Goal: Information Seeking & Learning: Check status

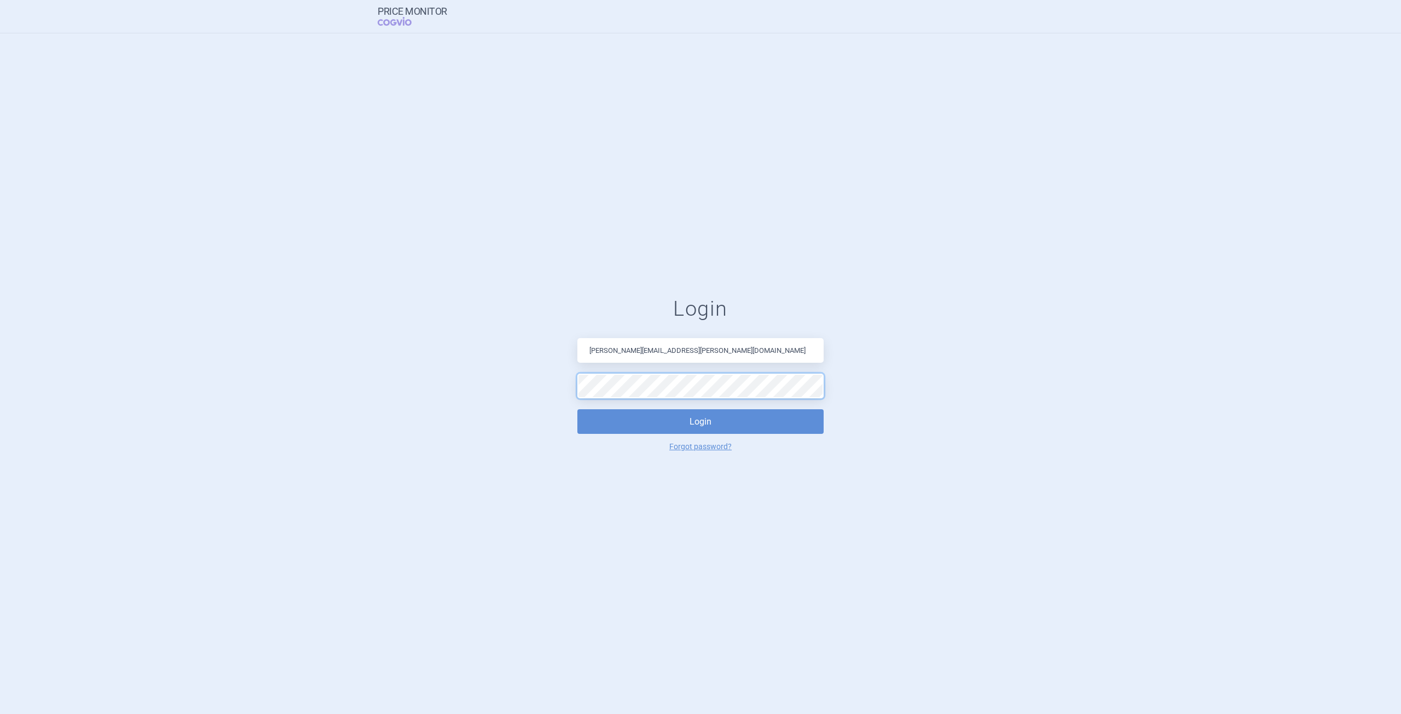
click at [577, 409] on button "Login" at bounding box center [700, 421] width 246 height 25
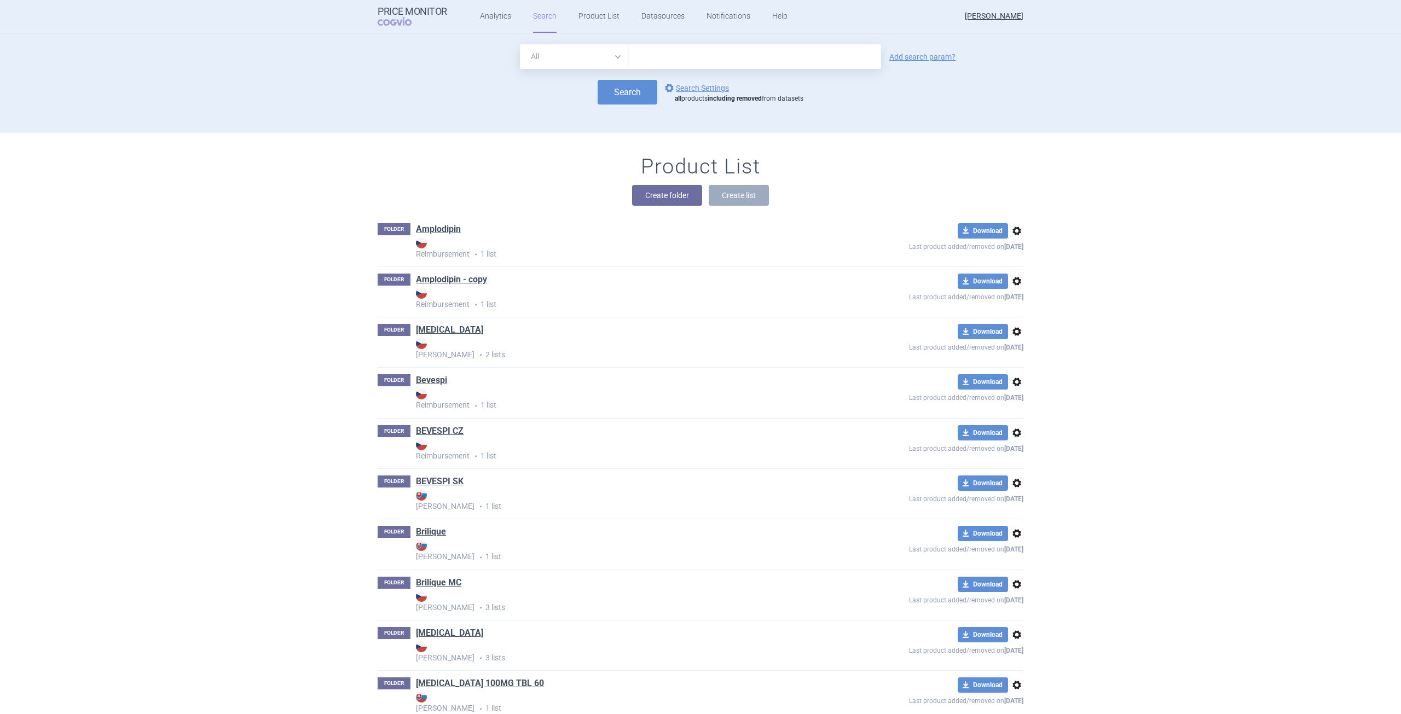
click at [642, 55] on input "text" at bounding box center [754, 56] width 253 height 25
type input "[MEDICAL_DATA]"
drag, startPoint x: 938, startPoint y: 56, endPoint x: 767, endPoint y: 61, distance: 171.9
click at [937, 56] on link "Add search param?" at bounding box center [922, 57] width 66 height 8
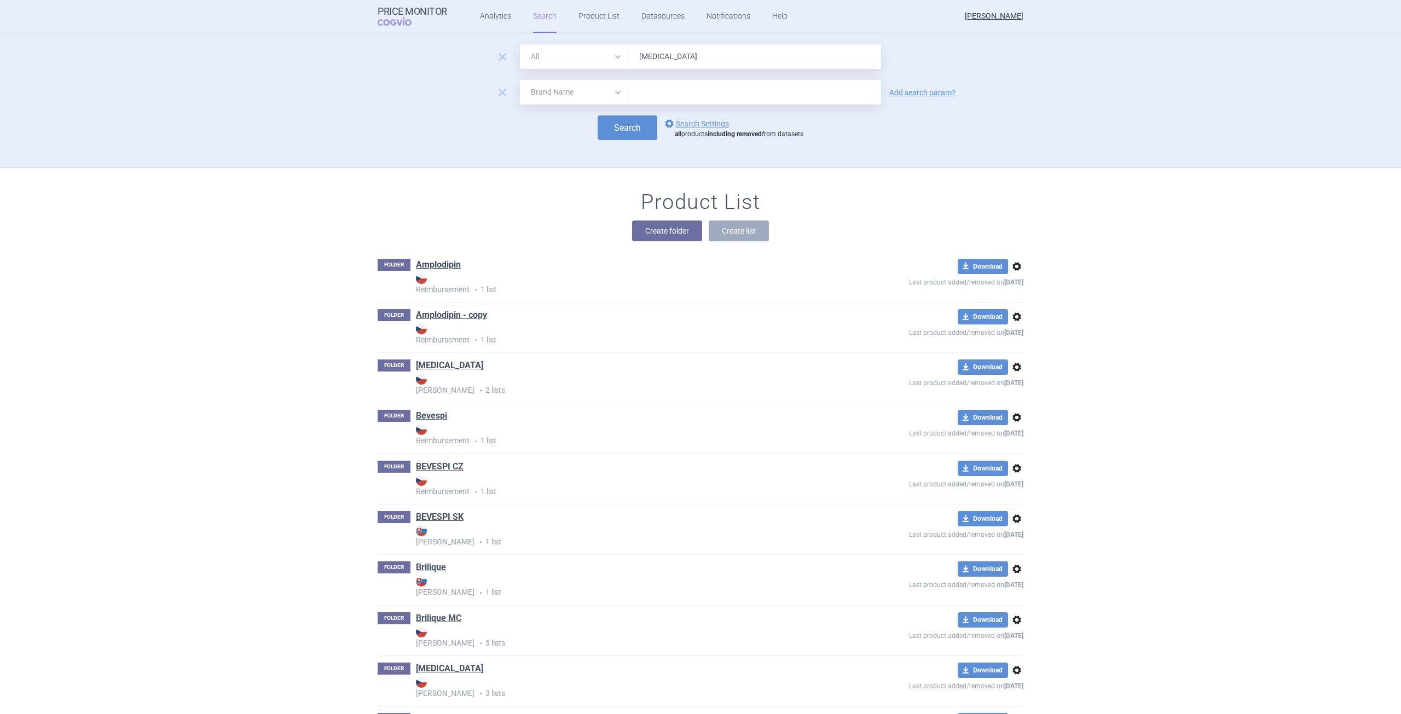
click at [553, 98] on select "All Brand Name ATC Company Active Substance Country Newer than" at bounding box center [574, 92] width 108 height 25
select select "country"
click at [520, 80] on select "All Brand Name ATC Company Active Substance Country Newer than" at bounding box center [574, 92] width 108 height 25
click at [672, 91] on input "text" at bounding box center [755, 92] width 242 height 14
type input "[GEOGRAPHIC_DATA]"
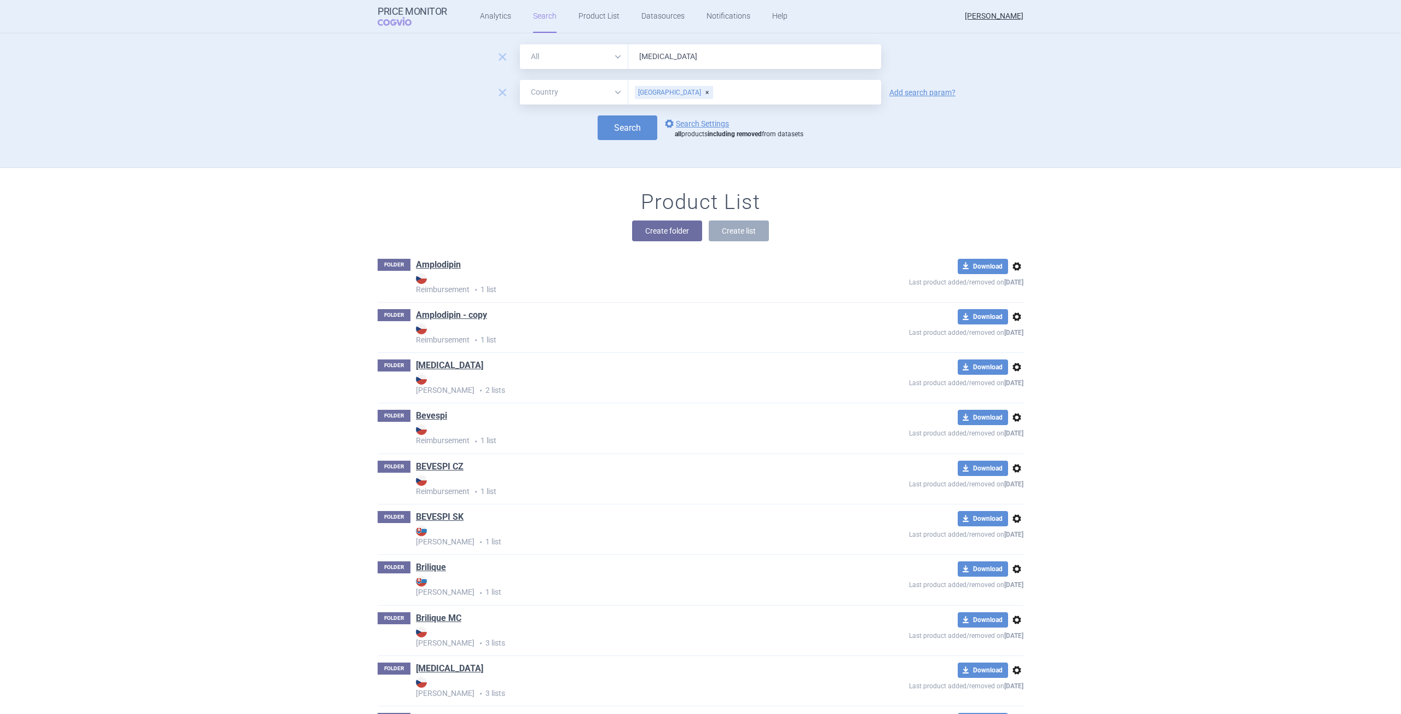
click at [615, 120] on button "Search" at bounding box center [627, 127] width 60 height 25
select select "country"
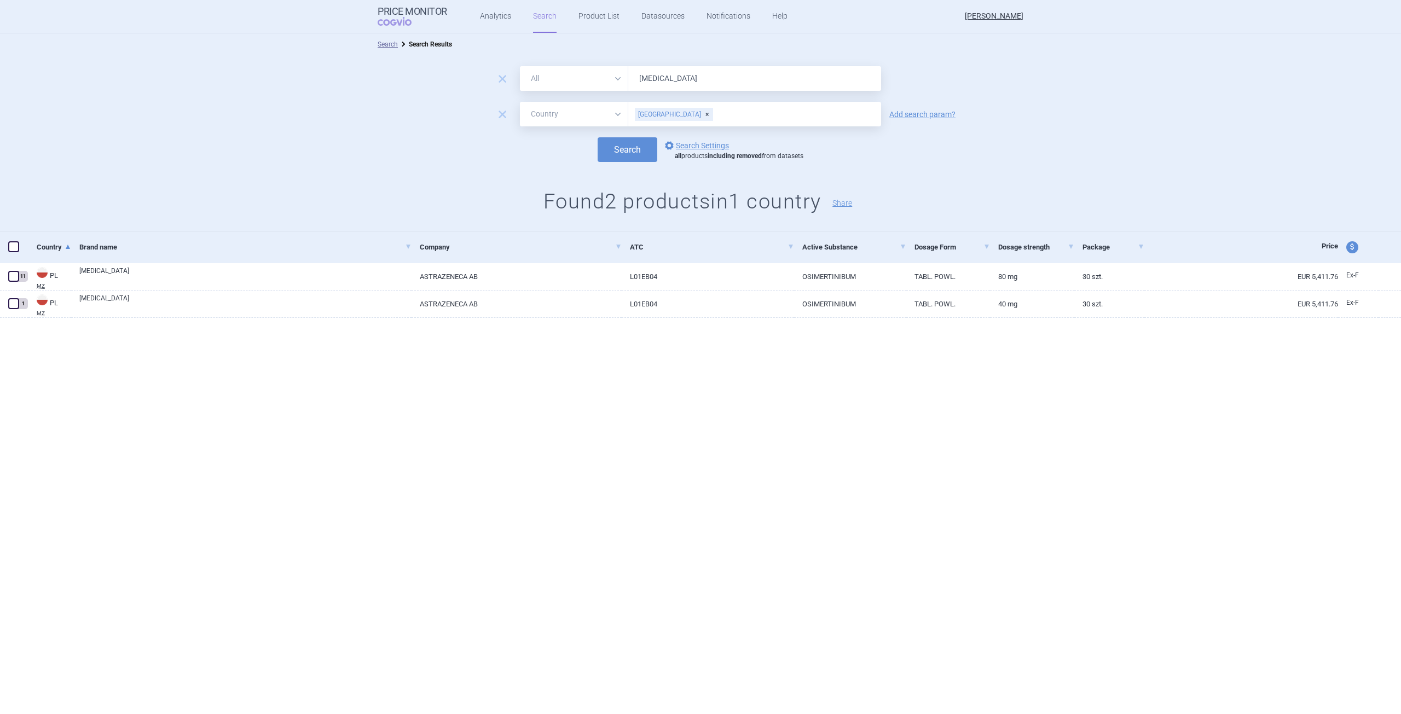
click at [1352, 246] on span "price and currency" at bounding box center [1352, 247] width 12 height 12
select select "ex-factory"
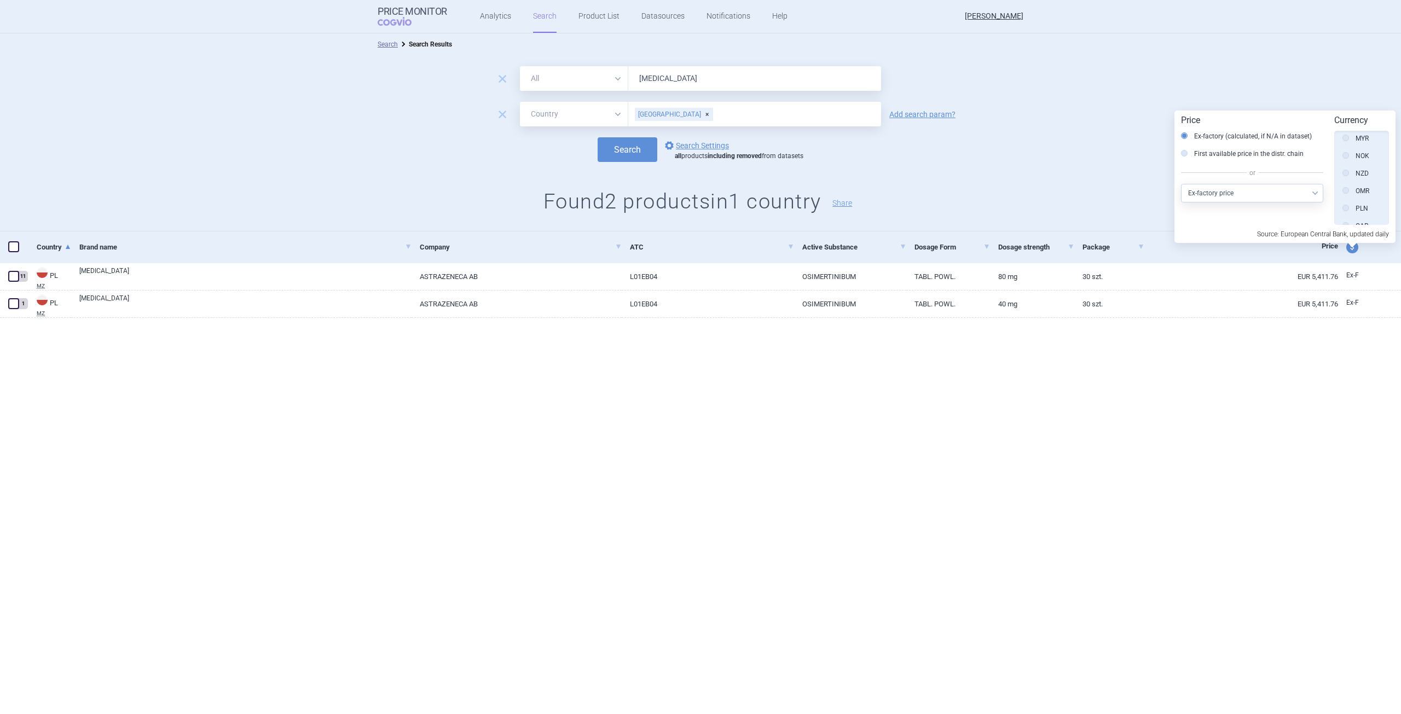
scroll to position [531, 0]
click at [1357, 153] on label "PLN" at bounding box center [1355, 154] width 26 height 11
click at [1354, 153] on input "PLN" at bounding box center [1348, 155] width 11 height 11
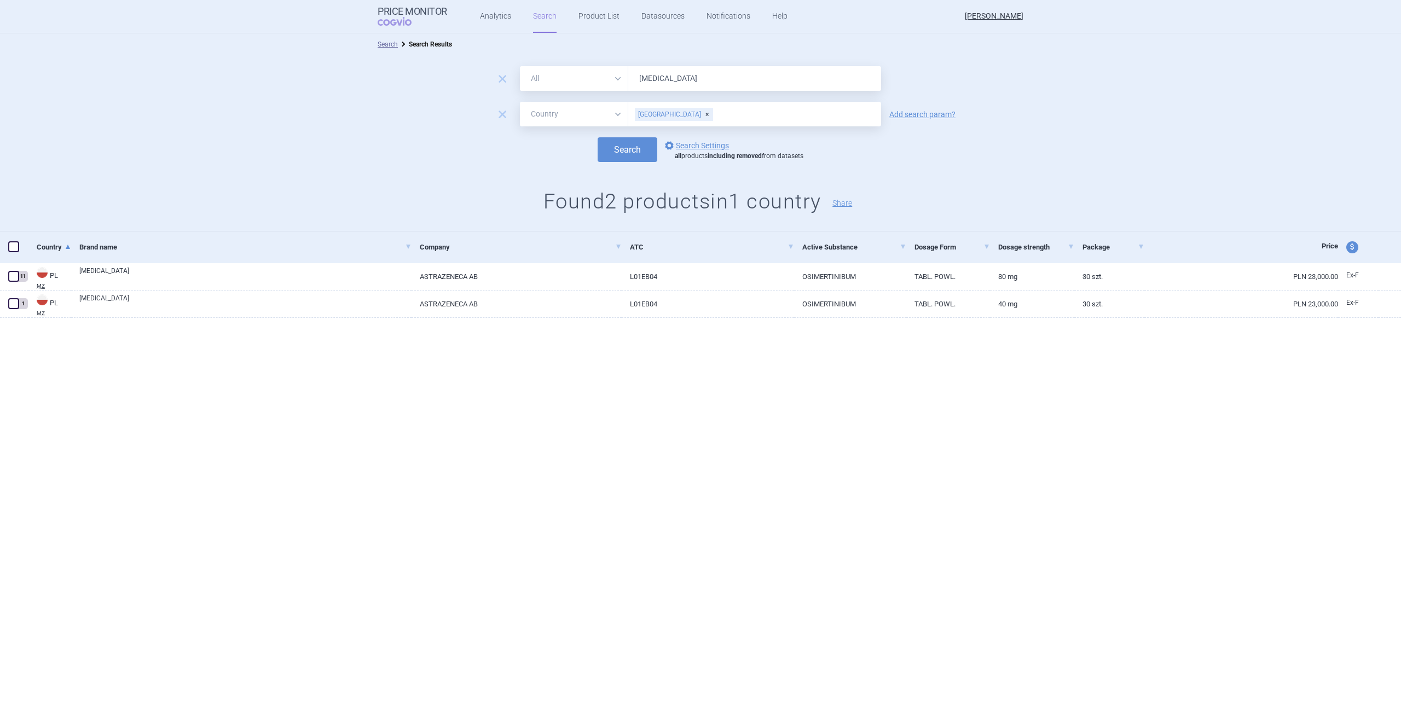
click at [891, 278] on link "OSIMERTINIBUM" at bounding box center [850, 276] width 112 height 27
select select "PLN"
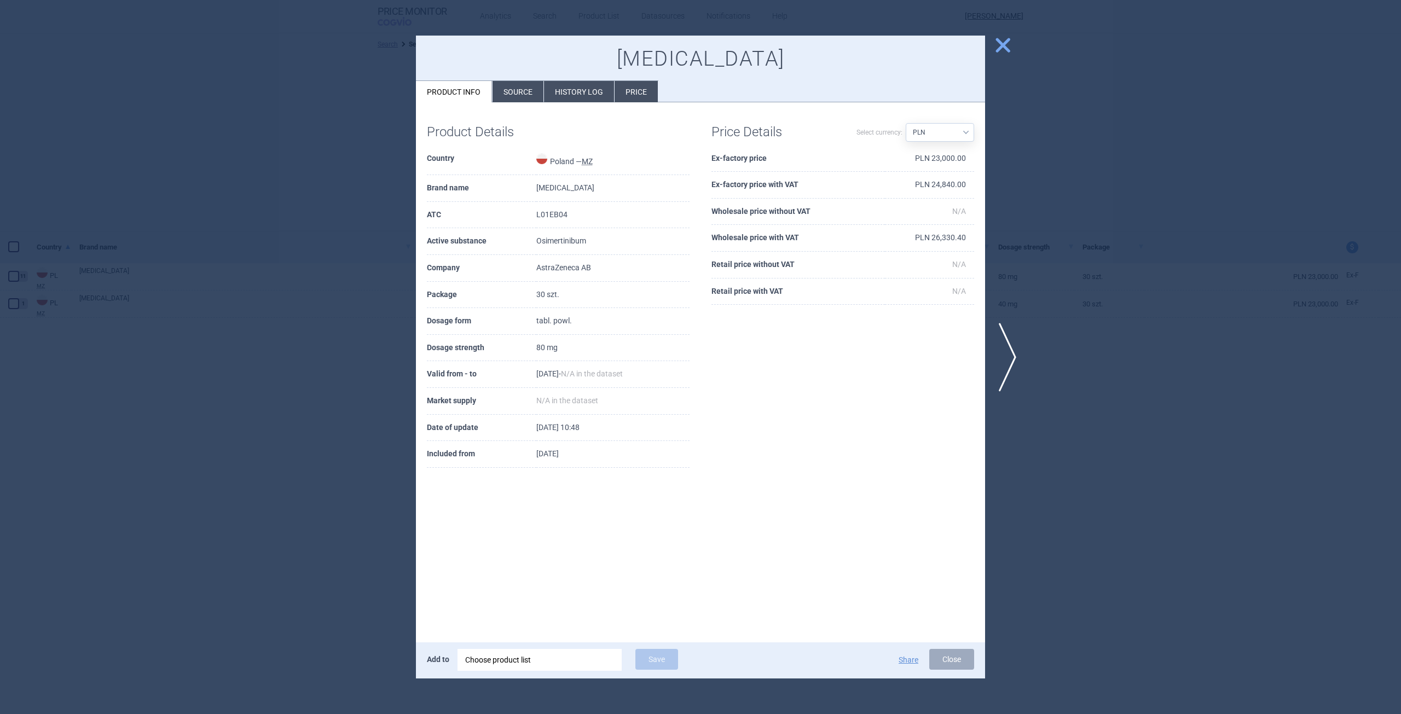
click at [963, 133] on select "Source AED AUD BGN BHD BOB BRL CAD CHF CNY COP CZK DKK DZD EUR GBP HUF ILS INR …" at bounding box center [939, 132] width 68 height 19
click at [997, 47] on span "close" at bounding box center [1002, 45] width 19 height 19
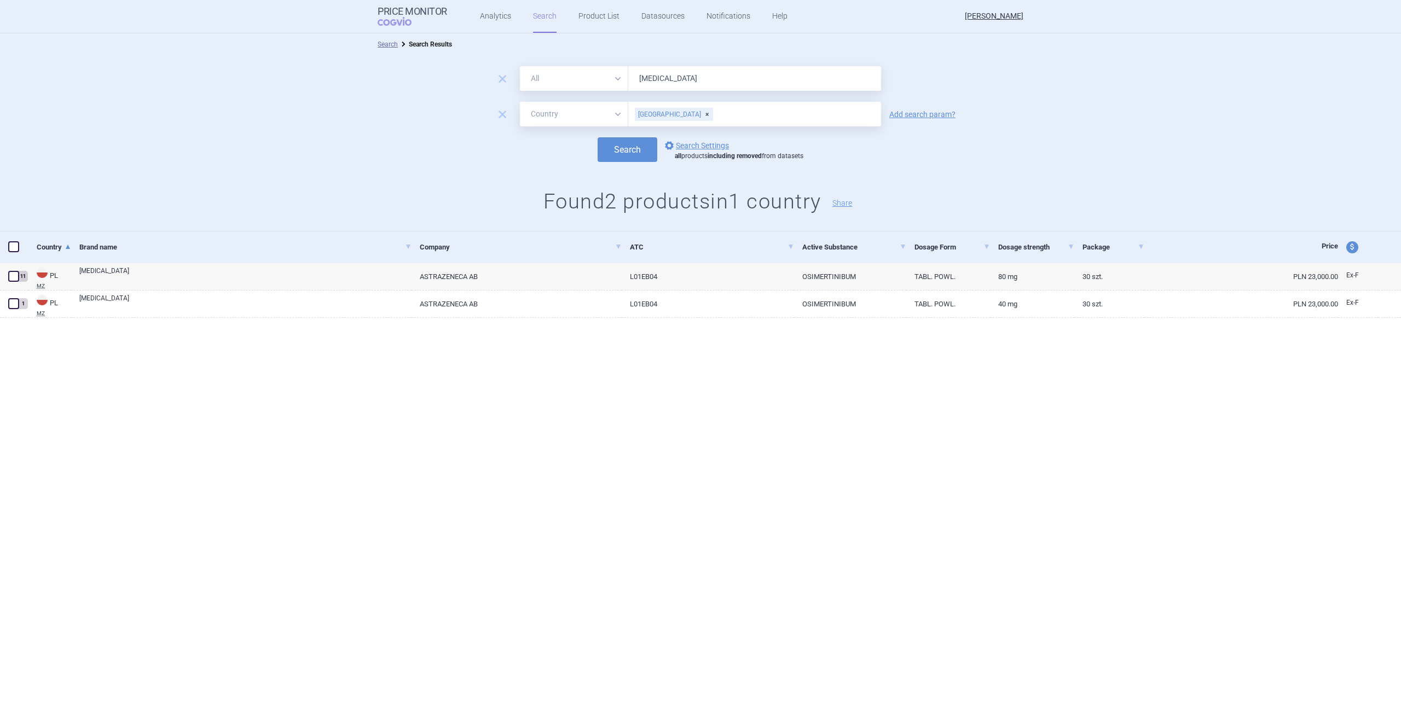
drag, startPoint x: 675, startPoint y: 105, endPoint x: 661, endPoint y: 132, distance: 30.3
click at [661, 132] on form "remove All Brand Name ATC Company Active Substance Country Newer than [MEDICAL_…" at bounding box center [700, 114] width 1401 height 96
click at [676, 82] on input "[MEDICAL_DATA]" at bounding box center [754, 78] width 253 height 25
drag, startPoint x: 681, startPoint y: 77, endPoint x: 614, endPoint y: 86, distance: 67.3
click at [614, 86] on div "All Brand Name ATC Company Active Substance Country Newer than [MEDICAL_DATA]" at bounding box center [700, 78] width 361 height 25
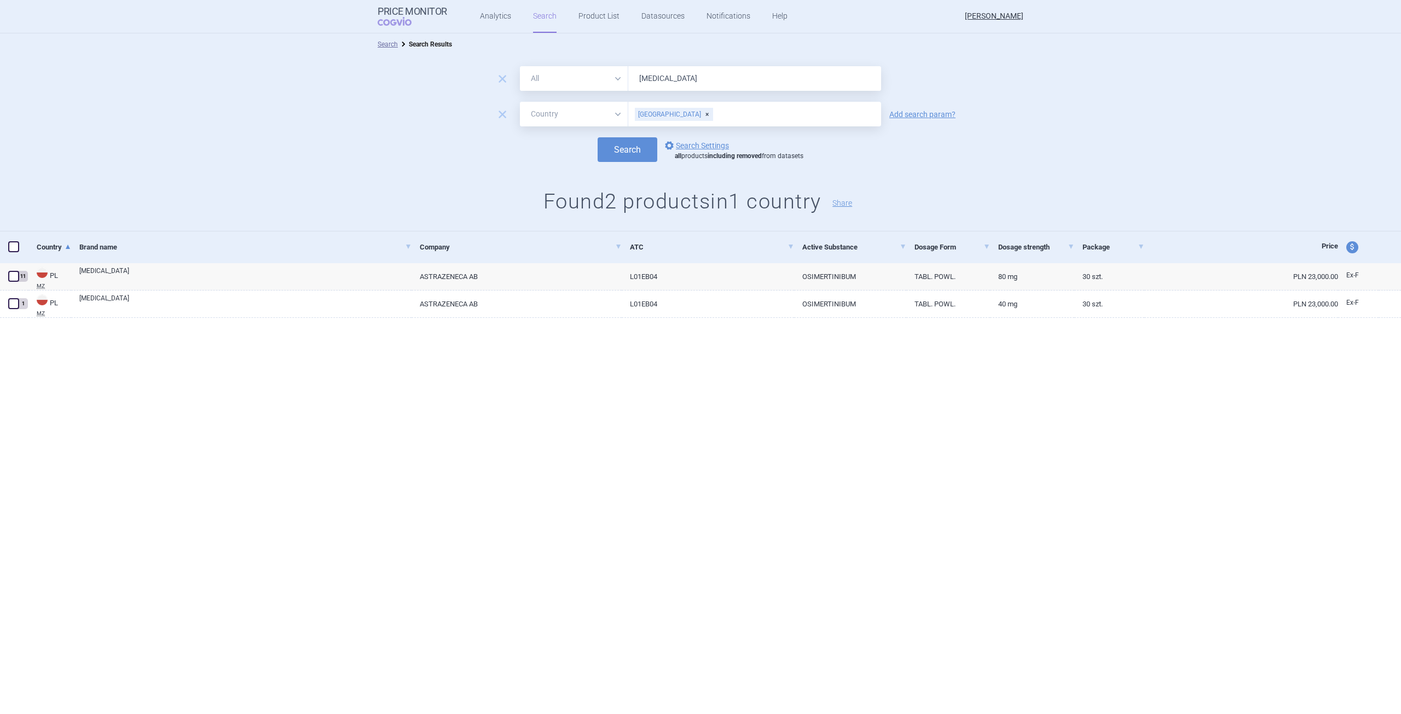
type input "[MEDICAL_DATA]"
click at [597, 137] on button "Search" at bounding box center [627, 149] width 60 height 25
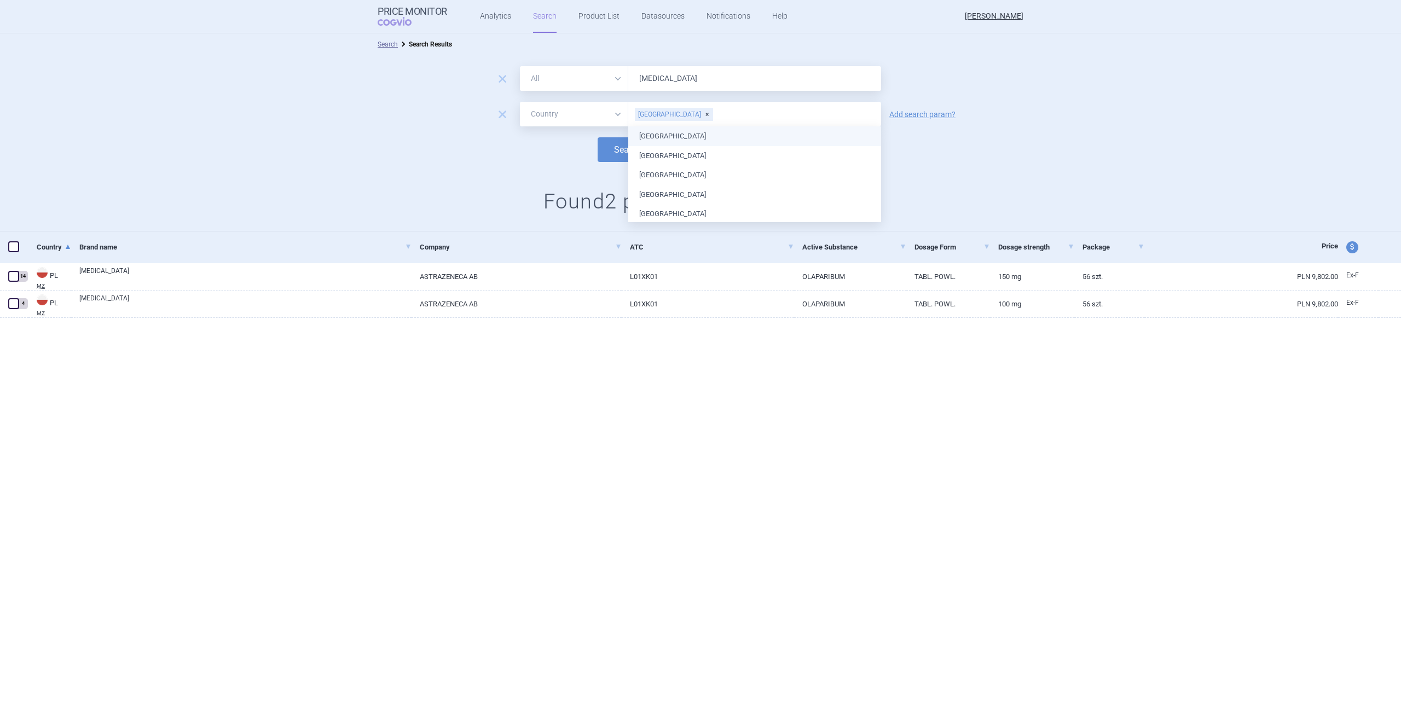
click at [713, 110] on input "text" at bounding box center [794, 114] width 162 height 14
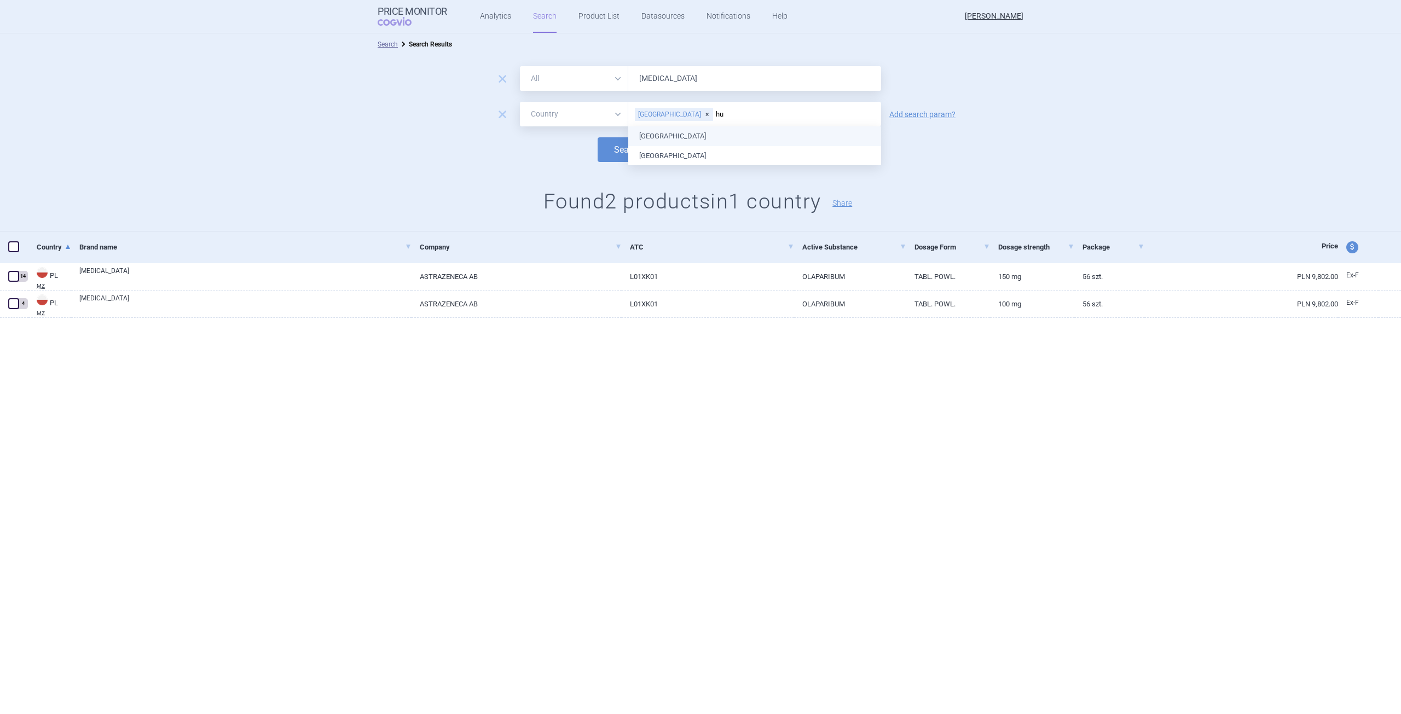
type input "hun"
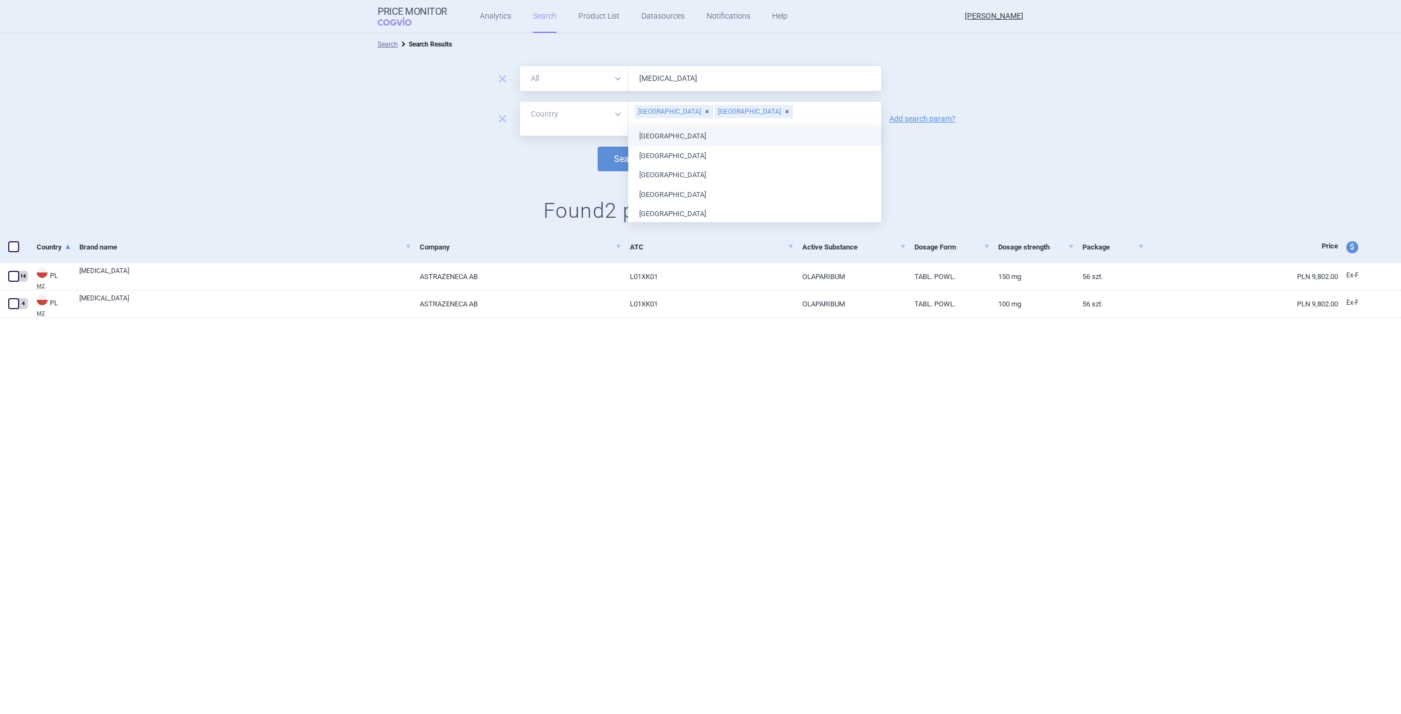
click at [642, 132] on ul "[GEOGRAPHIC_DATA] [GEOGRAPHIC_DATA] [GEOGRAPHIC_DATA] [GEOGRAPHIC_DATA] [GEOGRA…" at bounding box center [754, 389] width 253 height 526
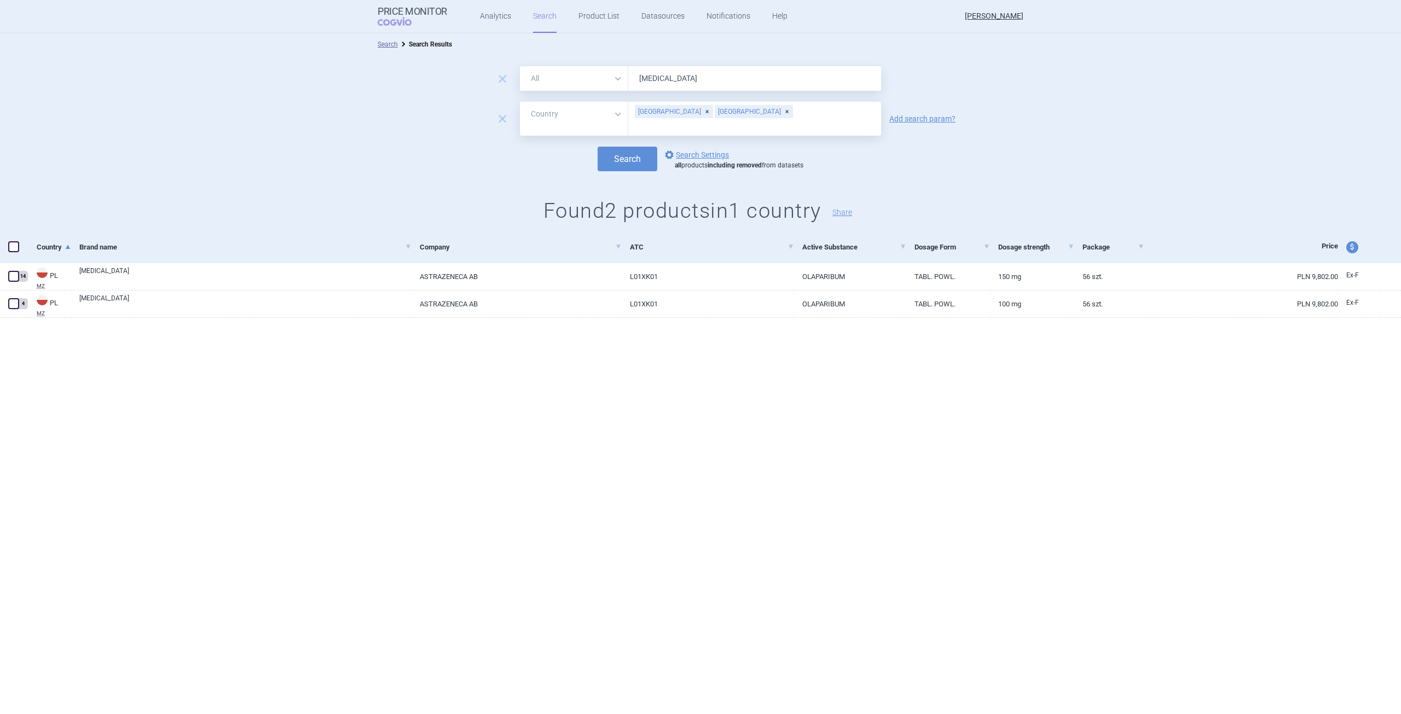
click at [617, 148] on button "Search" at bounding box center [627, 159] width 60 height 25
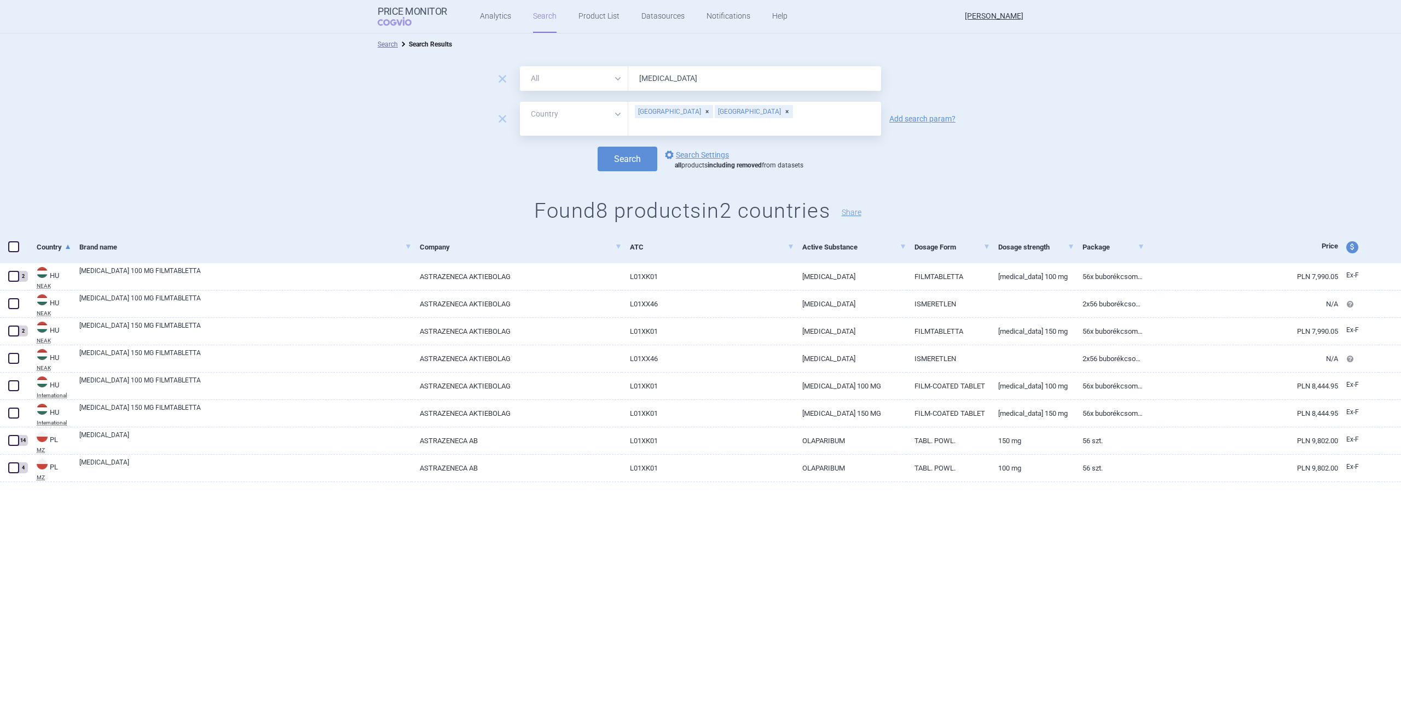
click at [583, 18] on link "Product List" at bounding box center [598, 16] width 41 height 33
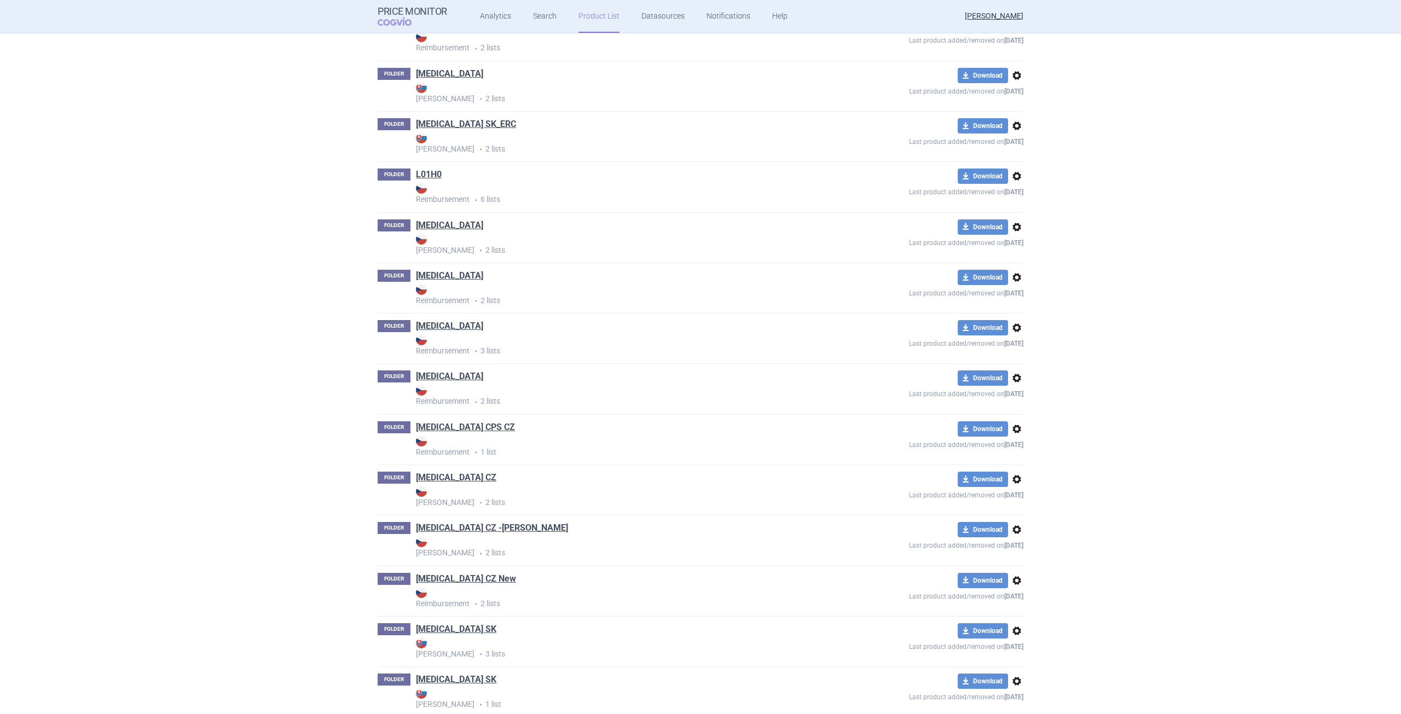
scroll to position [2944, 0]
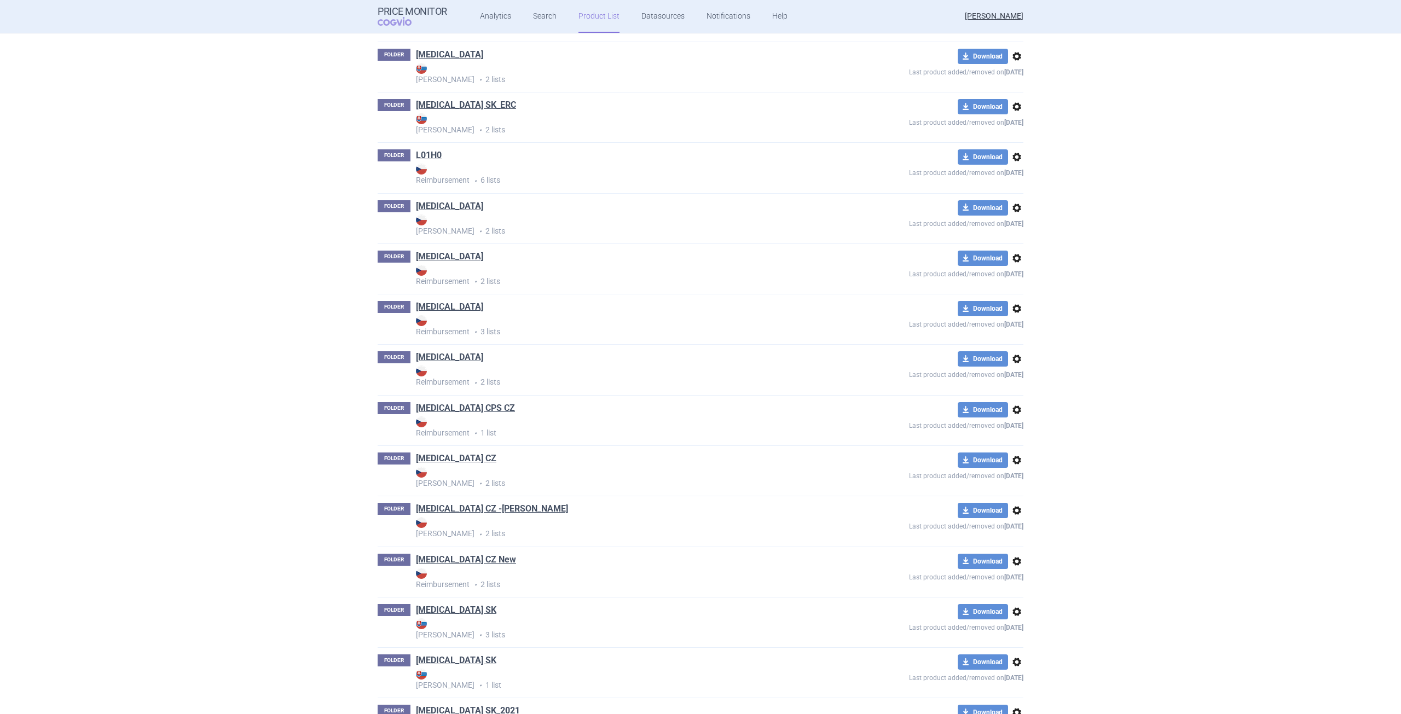
click at [261, 405] on div "Product List Create folder Create list FOLDER Amplodipin Reimbursement • 1 list…" at bounding box center [700, 223] width 1401 height 6071
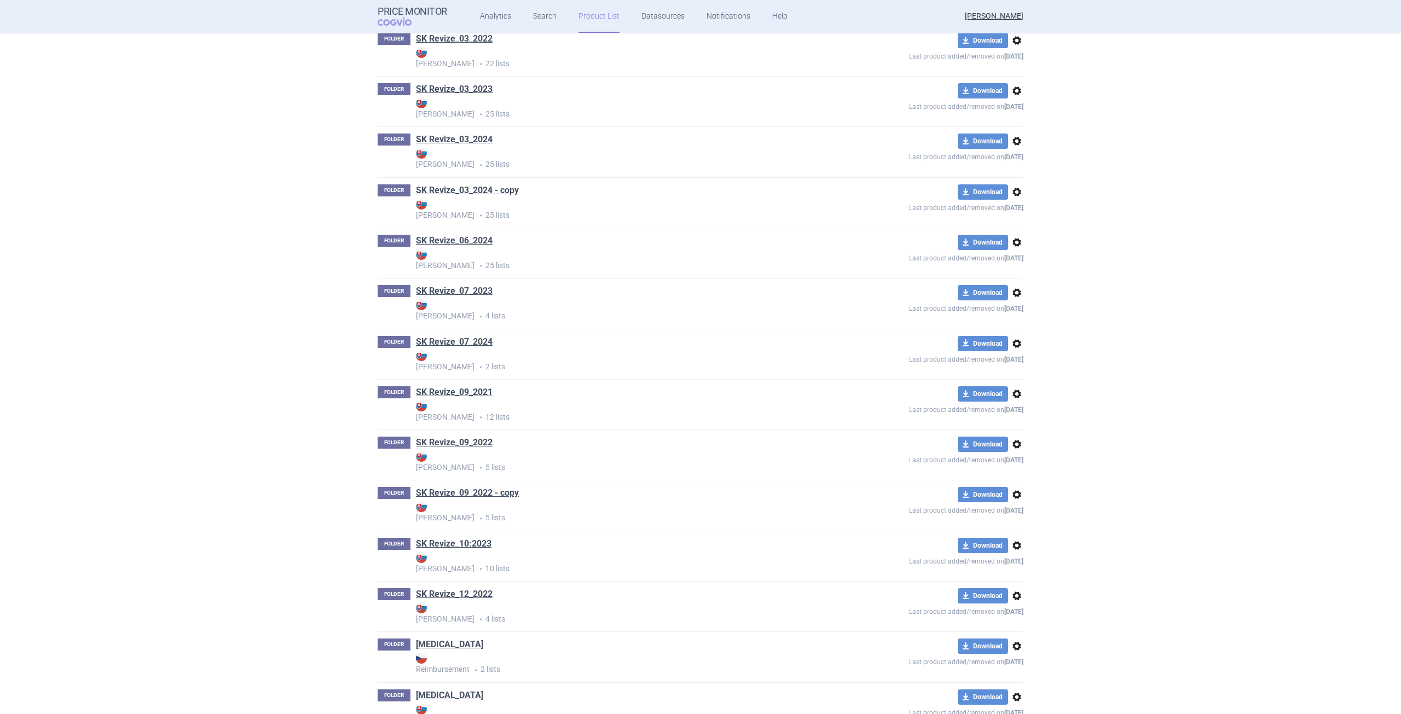
scroll to position [4202, 0]
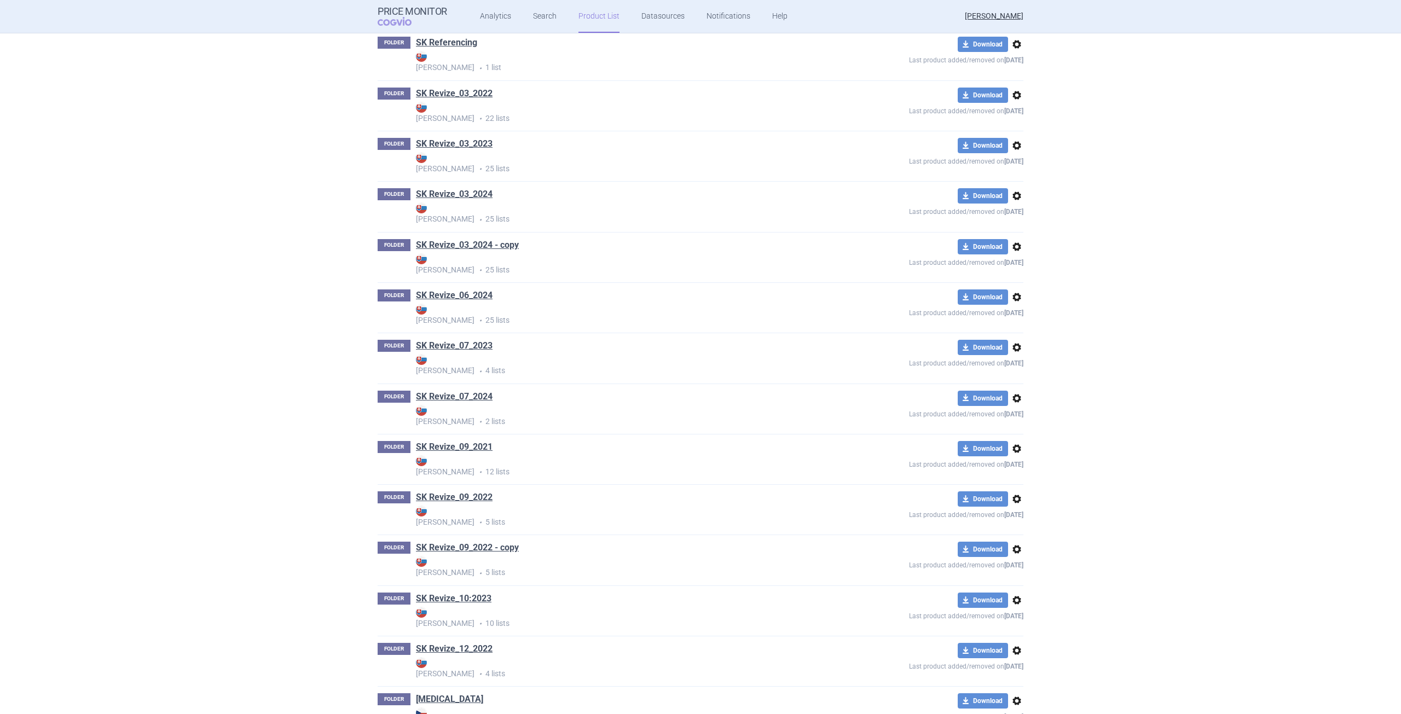
click at [489, 248] on link "SK Revize_03_2024 - copy" at bounding box center [467, 245] width 103 height 12
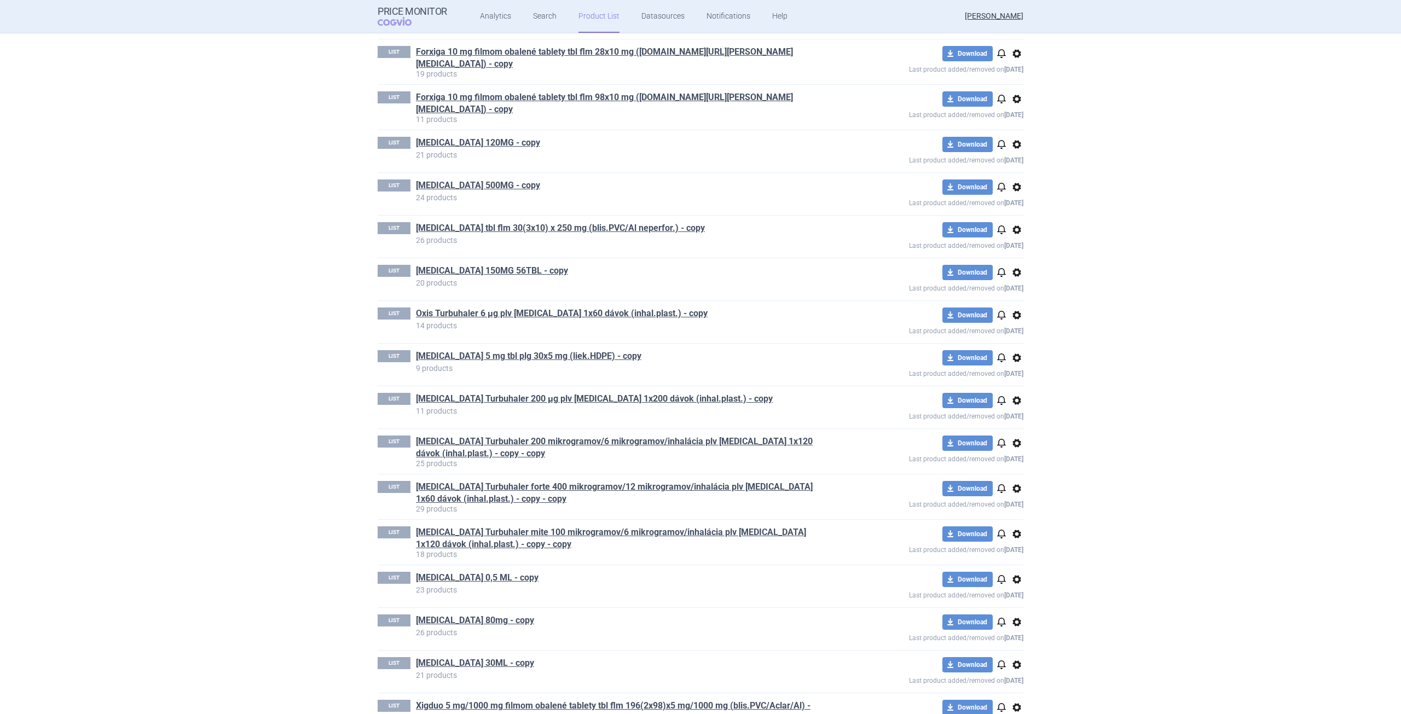
scroll to position [436, 0]
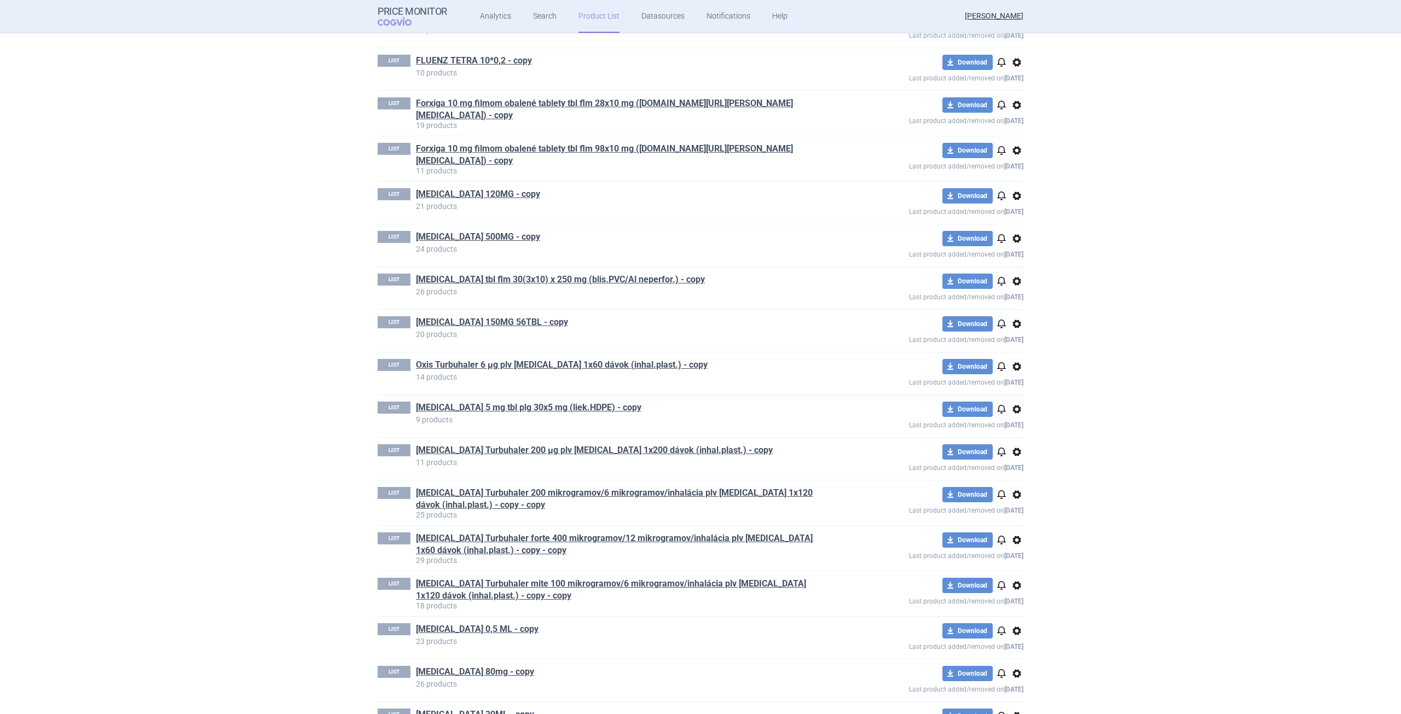
click at [524, 317] on link "[MEDICAL_DATA] 150MG 56TBL - copy" at bounding box center [492, 322] width 152 height 12
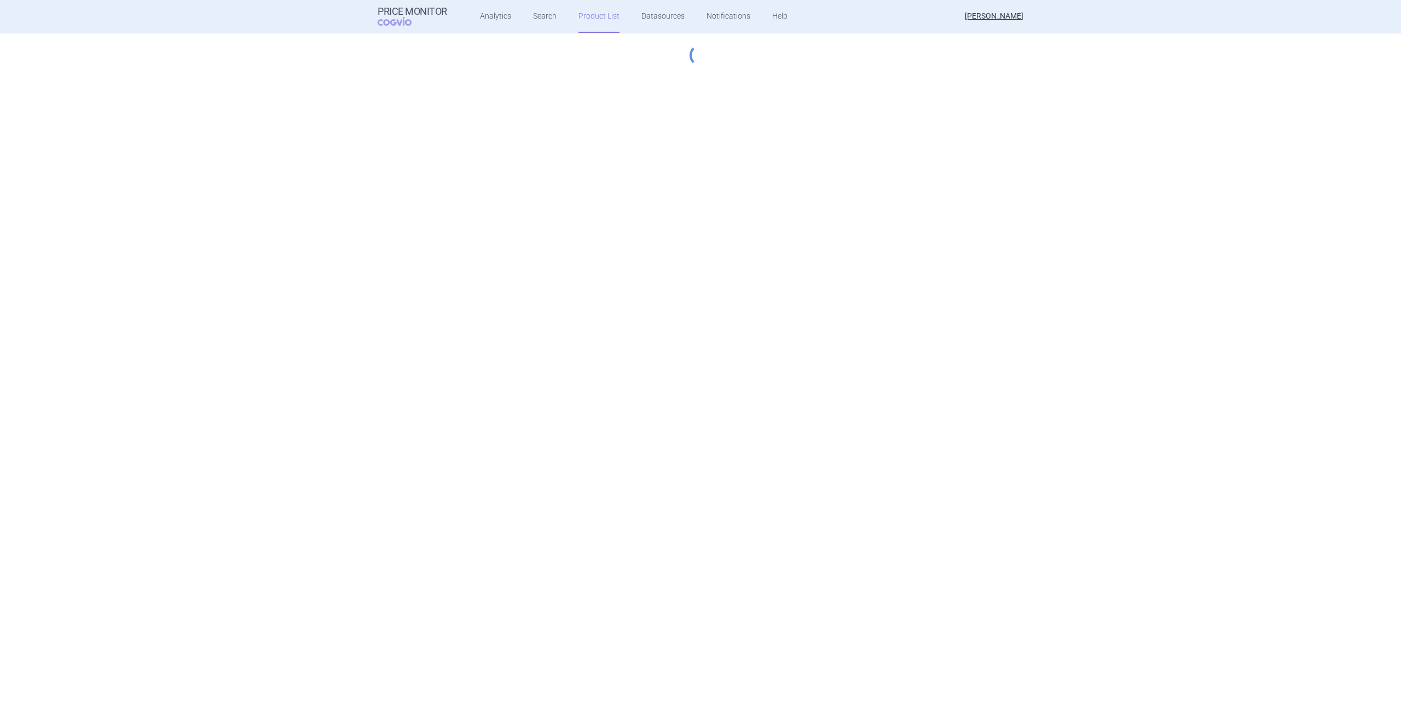
select select "[DATE]"
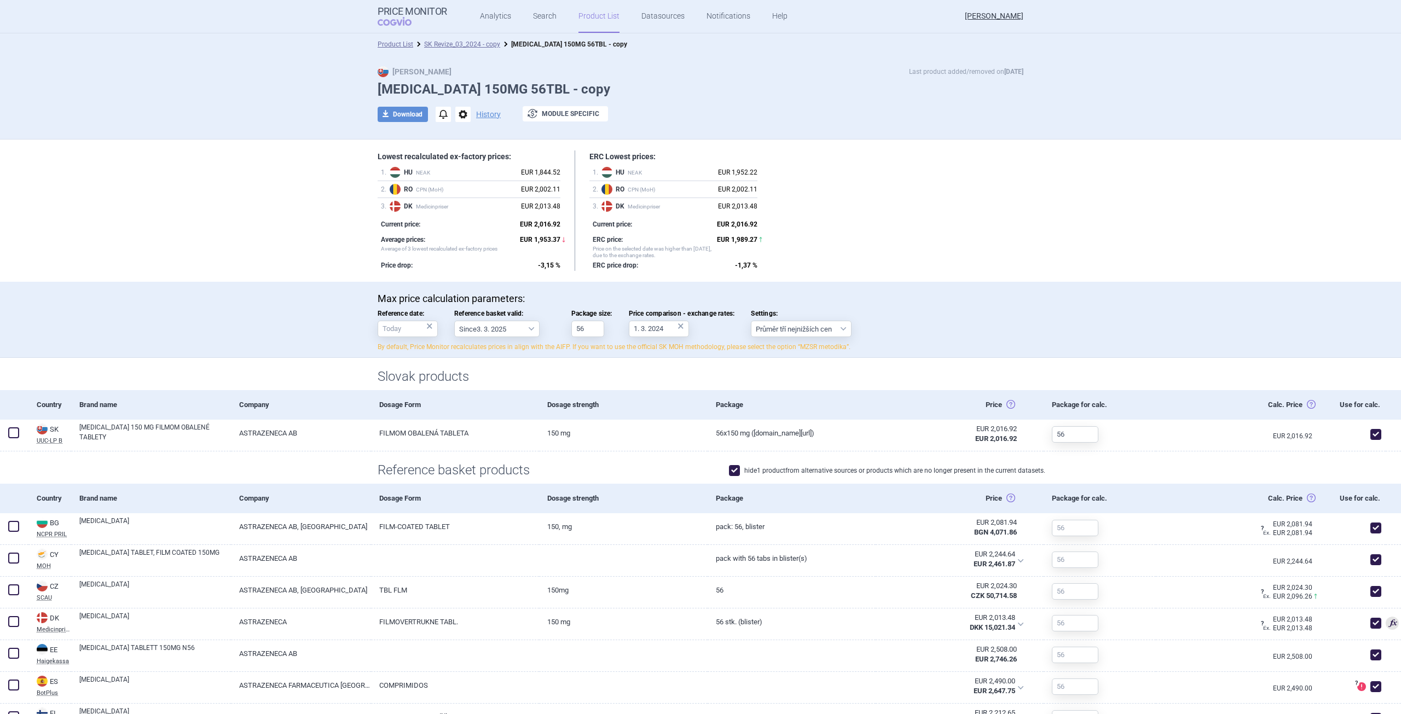
click at [675, 88] on h1 "[MEDICAL_DATA] 150MG 56TBL - copy" at bounding box center [701, 90] width 646 height 16
select select "[DATE]"
drag, startPoint x: 961, startPoint y: 179, endPoint x: 1134, endPoint y: 2, distance: 247.2
click at [961, 179] on div "Lowest recalculated ex-factory prices: 1 . HU NEAK EUR 1,844.52 2 . RO CPN (MoH…" at bounding box center [701, 210] width 646 height 120
